Goal: Task Accomplishment & Management: Use online tool/utility

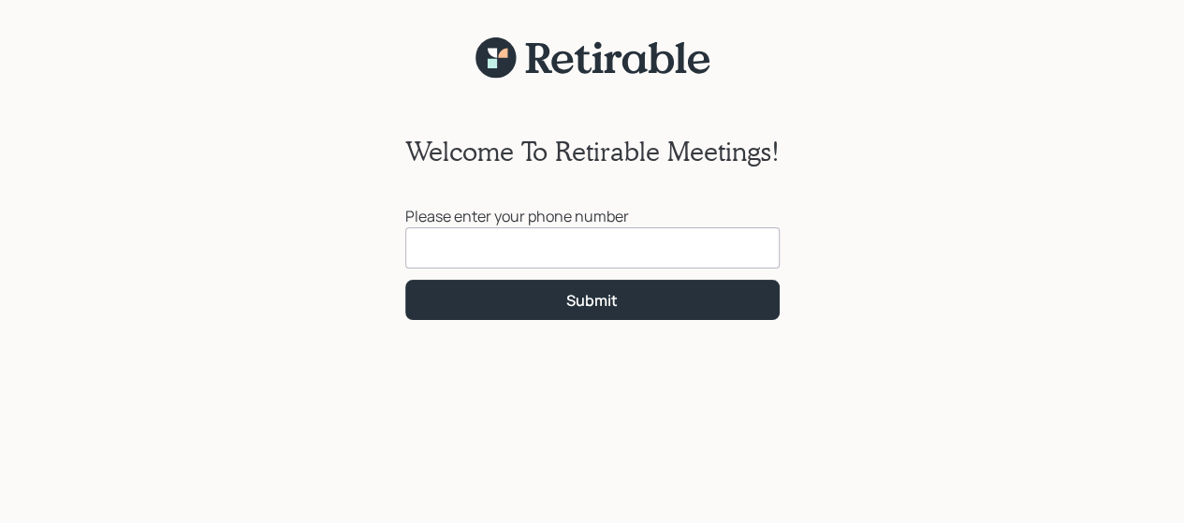
click at [509, 249] on input at bounding box center [592, 248] width 375 height 41
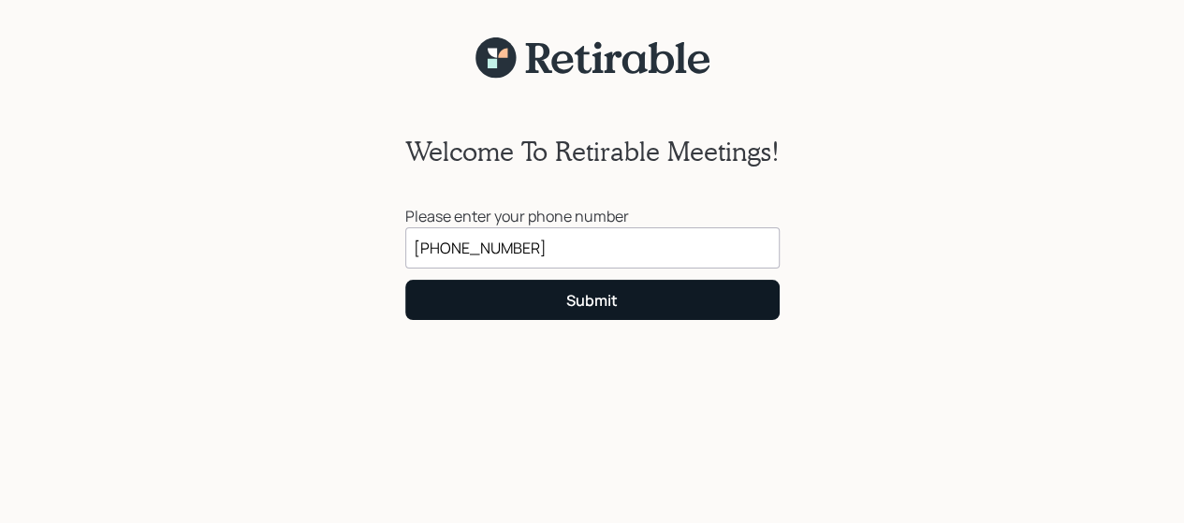
type input "[PHONE_NUMBER]"
click at [599, 311] on div "Submit" at bounding box center [591, 300] width 51 height 21
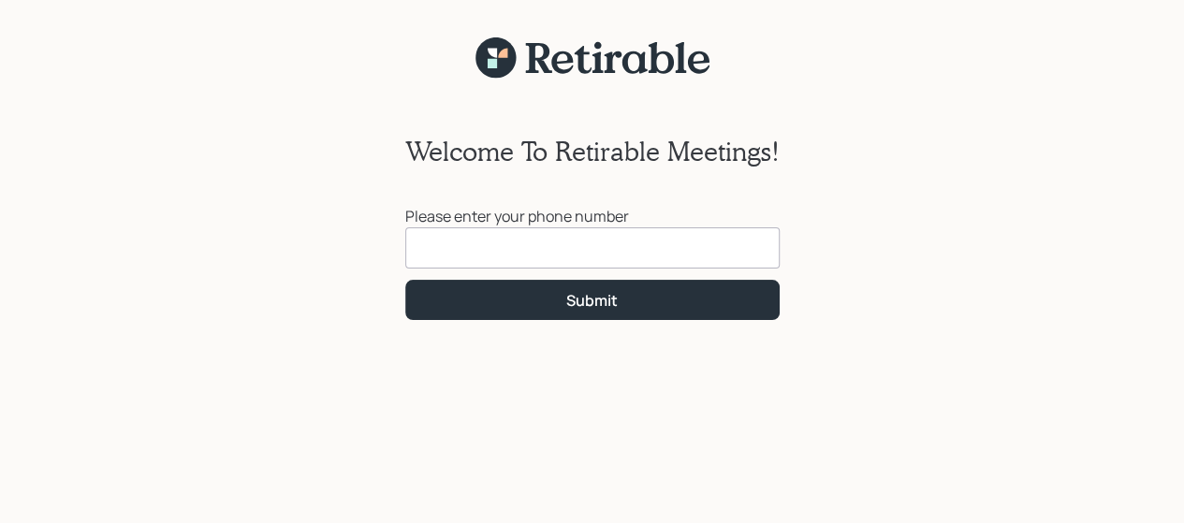
click at [466, 252] on input at bounding box center [592, 248] width 375 height 41
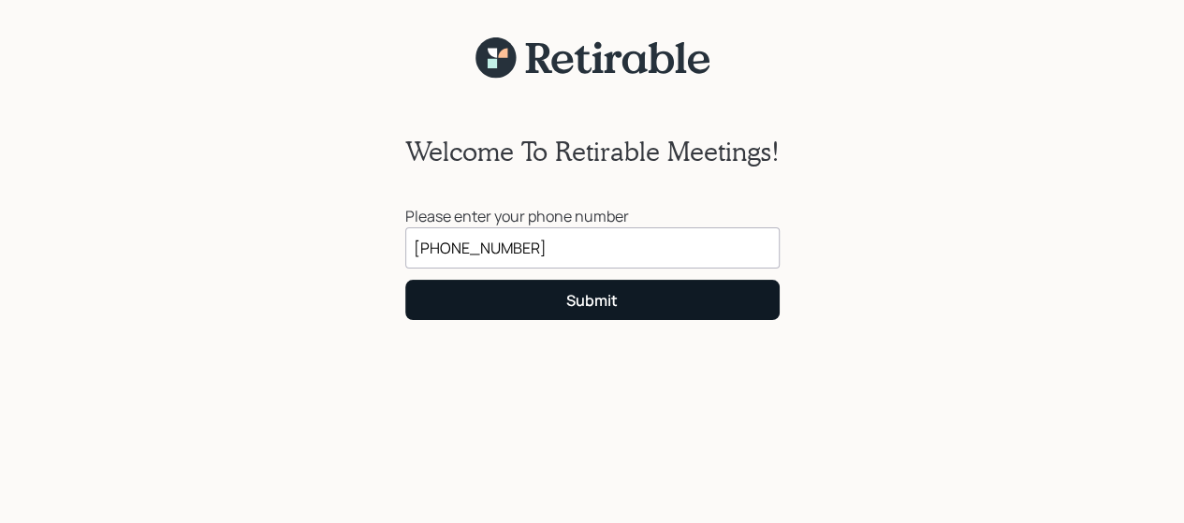
type input "[PHONE_NUMBER]"
click at [518, 301] on button "Submit" at bounding box center [592, 300] width 375 height 40
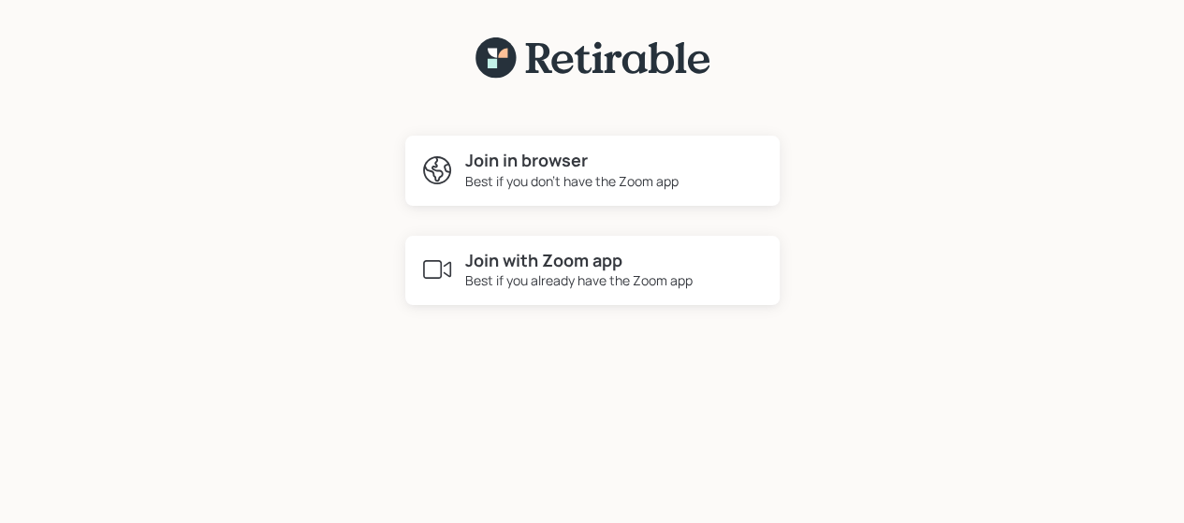
click at [511, 167] on h4 "Join in browser" at bounding box center [571, 161] width 213 height 21
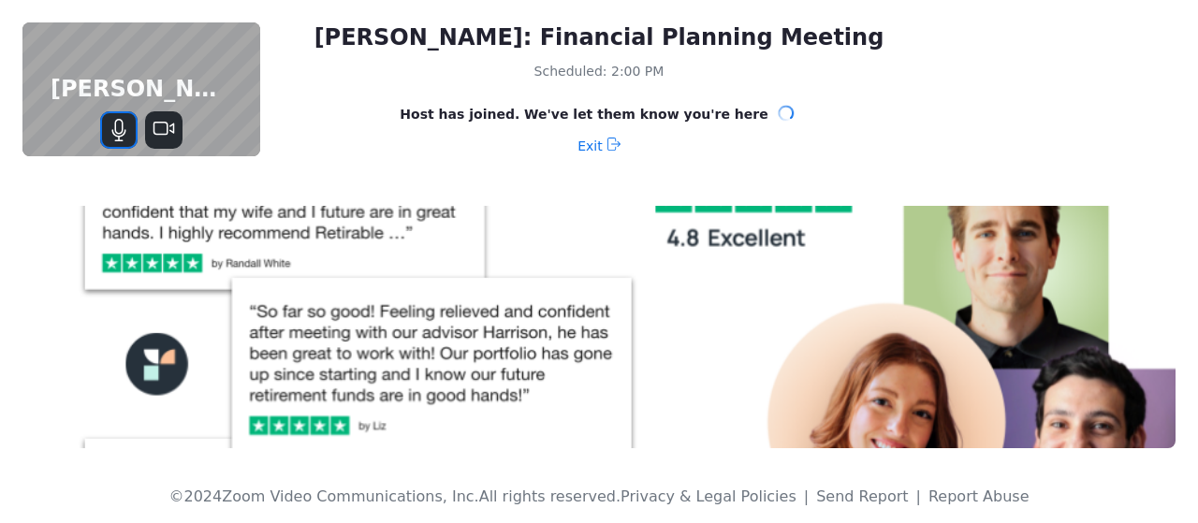
click at [118, 128] on icon "Mute" at bounding box center [119, 130] width 22 height 22
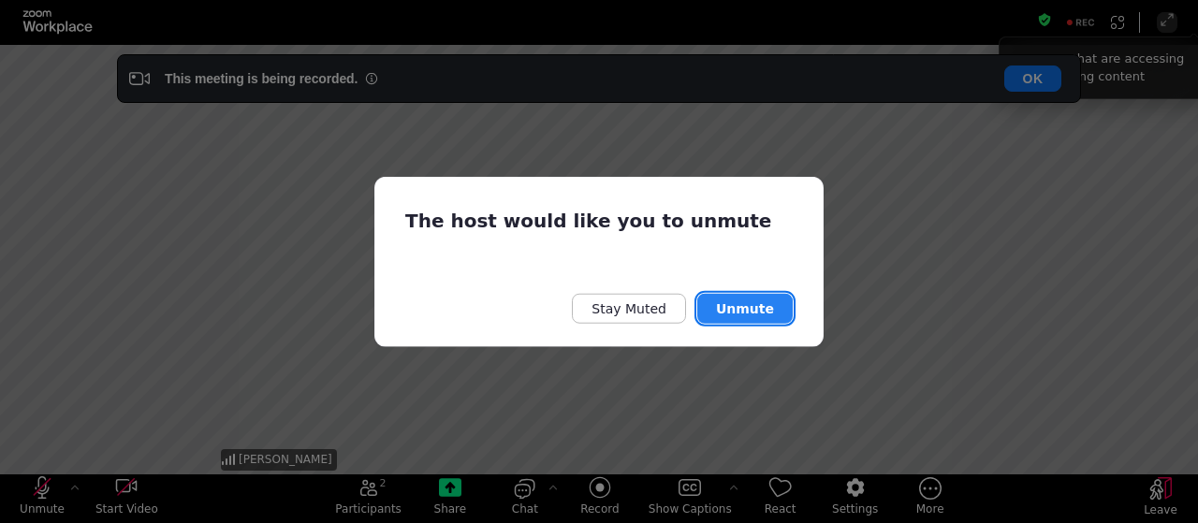
click at [730, 308] on button "Unmute" at bounding box center [745, 309] width 95 height 30
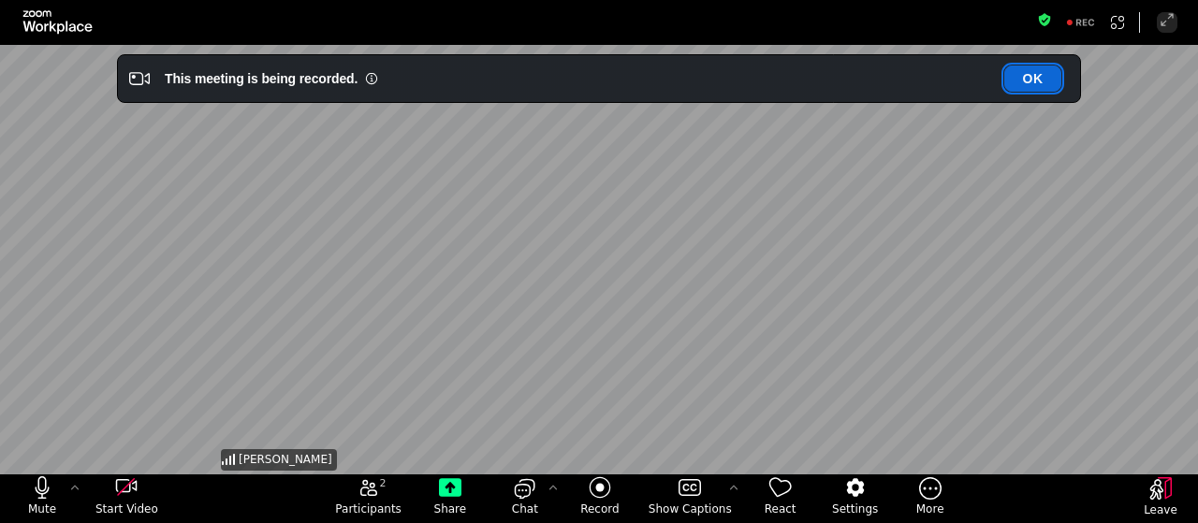
click at [1039, 70] on button "OK" at bounding box center [1033, 79] width 57 height 26
